Goal: Task Accomplishment & Management: Use online tool/utility

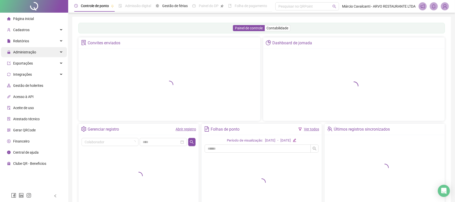
click at [34, 49] on span "Administração" at bounding box center [21, 52] width 29 height 10
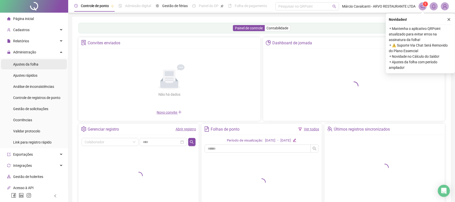
click at [48, 62] on li "Ajustes da folha" at bounding box center [34, 64] width 66 height 10
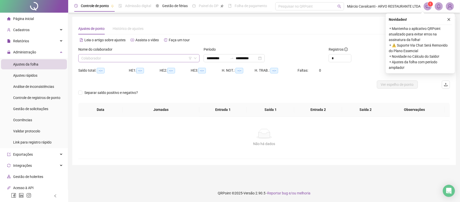
click at [152, 60] on input "search" at bounding box center [136, 58] width 111 height 8
type input "**********"
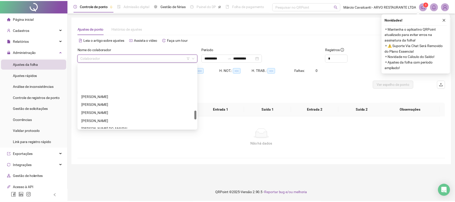
scroll to position [337, 0]
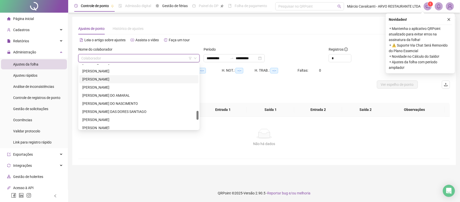
click at [119, 77] on div "[PERSON_NAME]" at bounding box center [138, 79] width 113 height 6
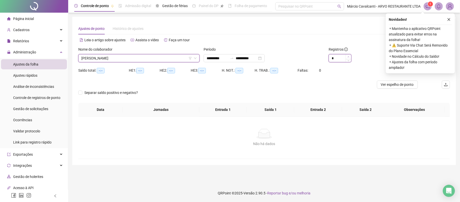
type input "*"
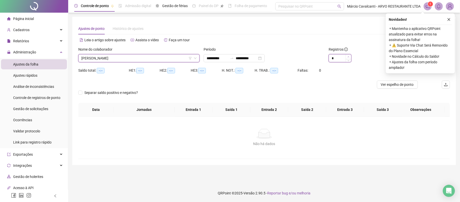
click at [349, 56] on icon "up" at bounding box center [349, 57] width 2 height 2
click at [450, 18] on icon "close" at bounding box center [450, 20] width 4 height 4
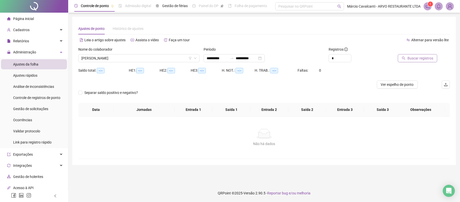
click at [422, 58] on span "Buscar registros" at bounding box center [421, 58] width 26 height 6
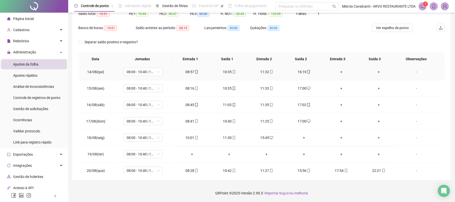
scroll to position [223, 0]
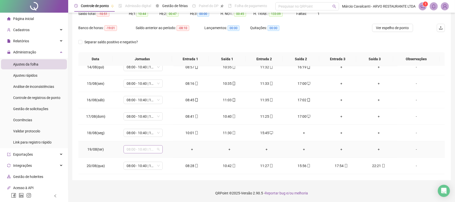
click at [146, 152] on span "08:00 - 10:40 | 11:40 - 17:00" at bounding box center [143, 149] width 33 height 8
type input "*"
click at [166, 183] on div "**********" at bounding box center [261, 72] width 387 height 258
click at [147, 151] on span "08:00 - 10:40 | 11:40 - 17:00" at bounding box center [143, 149] width 33 height 8
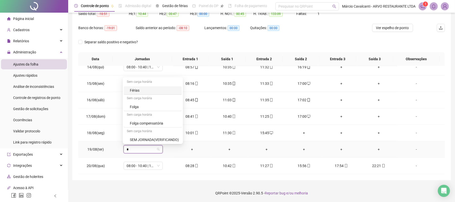
type input "**"
click at [146, 119] on div "Folga" at bounding box center [146, 122] width 33 height 6
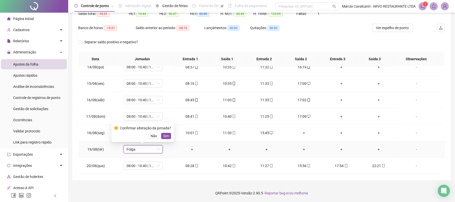
click at [165, 135] on span "Sim" at bounding box center [166, 136] width 6 height 6
click at [34, 19] on li "Página inicial" at bounding box center [34, 19] width 66 height 10
